Goal: Task Accomplishment & Management: Use online tool/utility

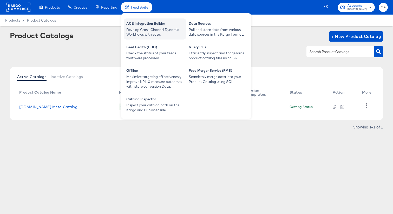
click at [138, 23] on div "ACE Integration Builder" at bounding box center [154, 24] width 57 height 6
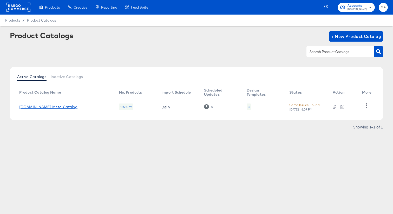
click at [47, 108] on link "[DOMAIN_NAME] Meta Catalog" at bounding box center [48, 107] width 58 height 4
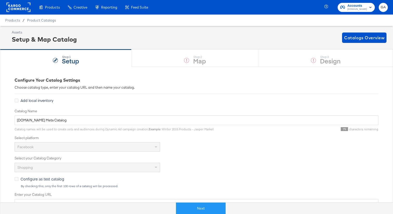
click at [30, 180] on span "Configure as test catalog" at bounding box center [43, 178] width 44 height 5
click at [0, 0] on input "Configure as test catalog" at bounding box center [0, 0] width 0 height 0
click at [197, 207] on button "Next" at bounding box center [196, 209] width 50 height 12
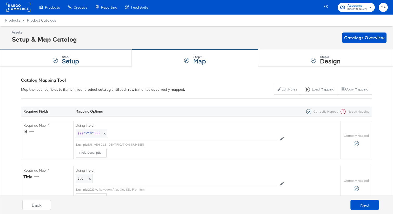
click at [75, 57] on strong "Setup" at bounding box center [70, 60] width 17 height 9
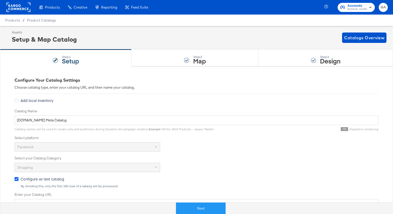
click at [18, 179] on icon at bounding box center [17, 179] width 4 height 4
click at [0, 0] on input "Configure as test catalog" at bounding box center [0, 0] width 0 height 0
click at [22, 3] on rect at bounding box center [19, 7] width 24 height 9
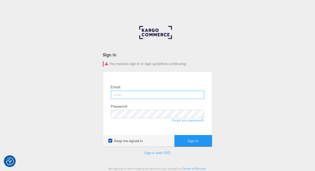
type input "[PERSON_NAME][EMAIL_ADDRESS][PERSON_NAME][DOMAIN_NAME]"
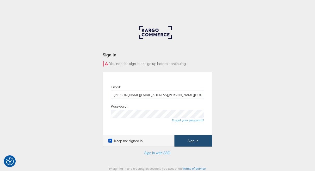
click at [181, 138] on button "Sign In" at bounding box center [192, 141] width 37 height 12
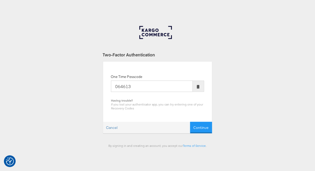
type input "064613"
click at [190, 122] on button "Continue" at bounding box center [201, 128] width 22 height 12
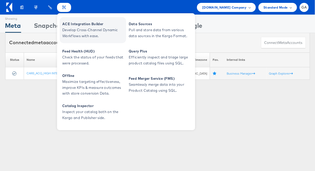
click at [73, 28] on span "Develop Cross-Channel Dynamic Workflows with ease." at bounding box center [93, 33] width 62 height 12
